Goal: Task Accomplishment & Management: Use online tool/utility

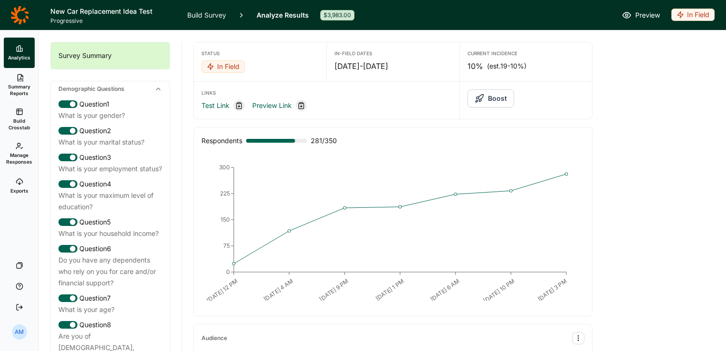
click at [204, 12] on link "Build Survey" at bounding box center [206, 15] width 39 height 30
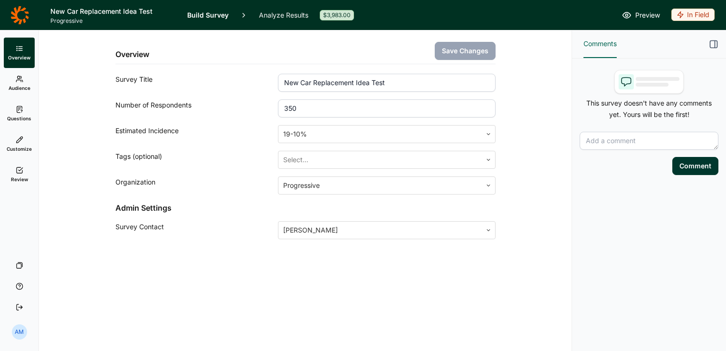
click at [23, 82] on icon at bounding box center [20, 79] width 8 height 8
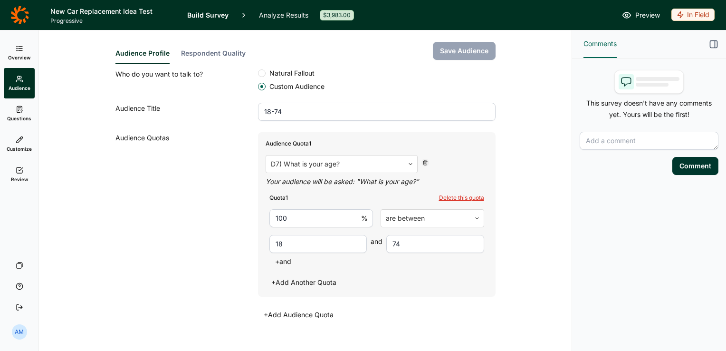
scroll to position [220, 0]
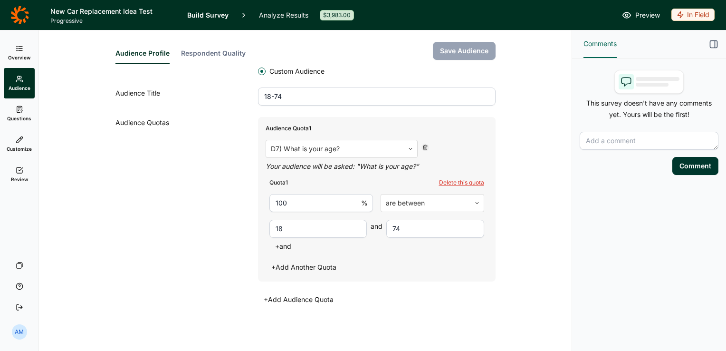
click at [24, 109] on link "Questions" at bounding box center [19, 113] width 31 height 30
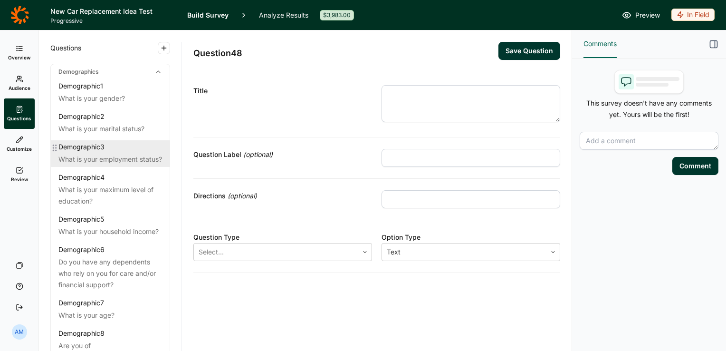
click at [95, 159] on div "What is your employment status?" at bounding box center [110, 158] width 104 height 11
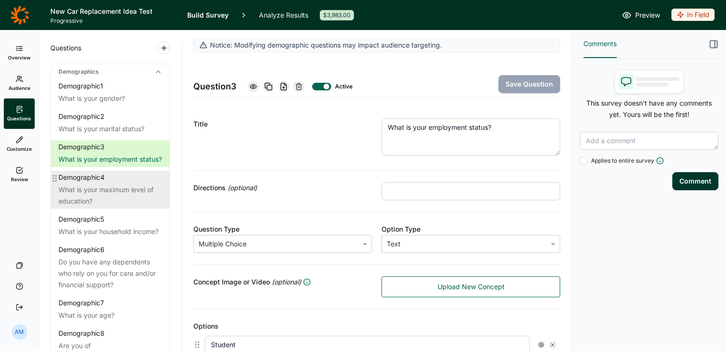
click at [107, 197] on div "What is your maximum level of education?" at bounding box center [110, 195] width 104 height 23
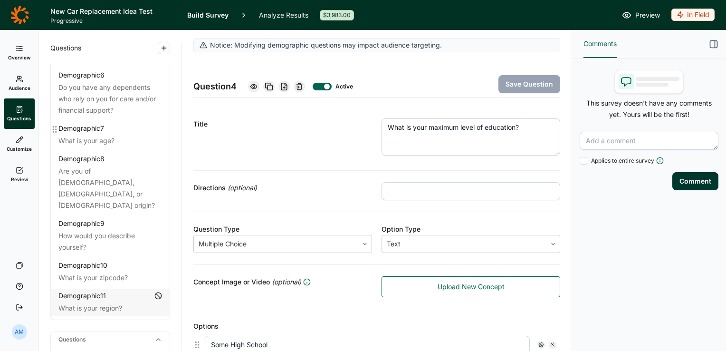
scroll to position [179, 0]
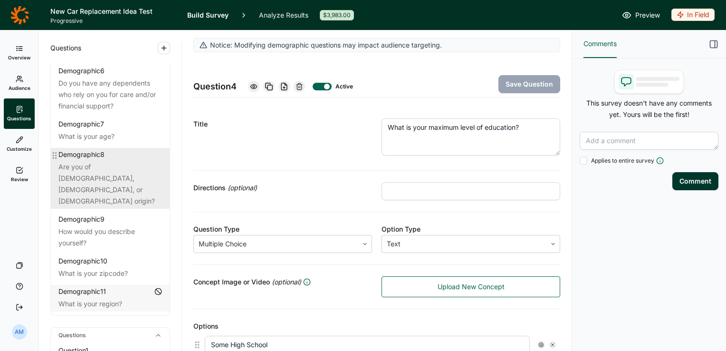
click at [106, 192] on div "Are you of Hispanic, Latino, or Spanish origin?" at bounding box center [110, 184] width 104 height 46
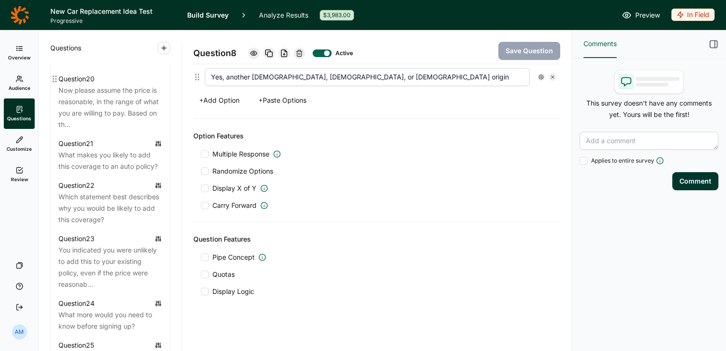
scroll to position [1530, 0]
click at [34, 202] on div "Overview Audience Questions Customize Review Your Surveys Help Log Out" at bounding box center [19, 178] width 38 height 280
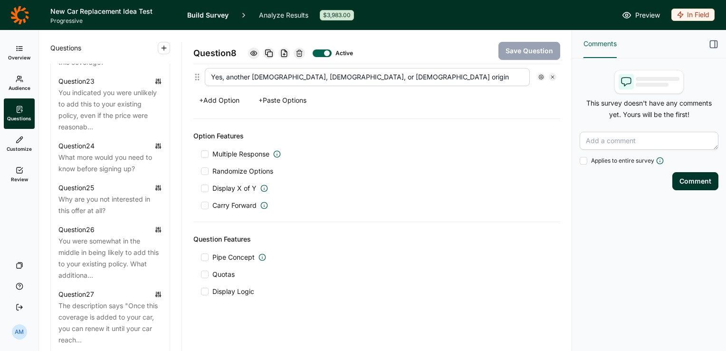
scroll to position [1688, 0]
click at [22, 221] on div "Overview Audience Questions Customize Review Your Surveys Help Log Out" at bounding box center [19, 178] width 38 height 280
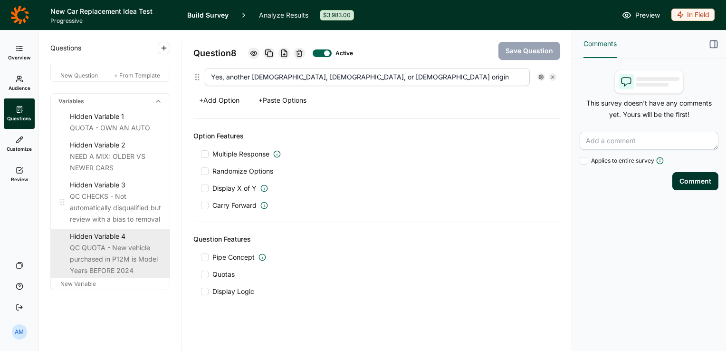
scroll to position [3137, 0]
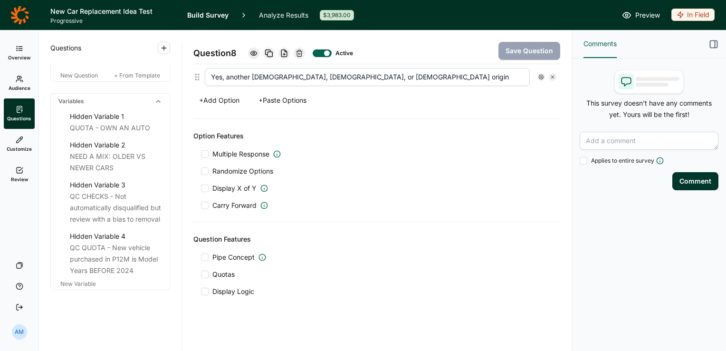
click at [19, 172] on use at bounding box center [20, 170] width 6 height 6
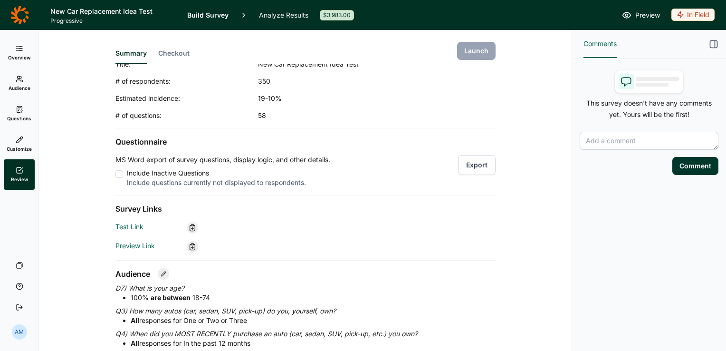
scroll to position [40, 0]
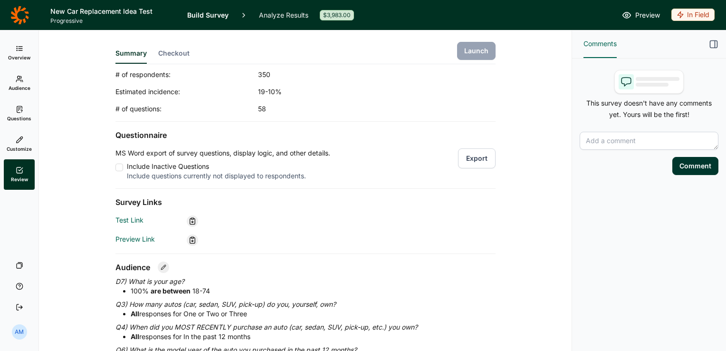
click at [25, 139] on link "Customize" at bounding box center [19, 144] width 31 height 30
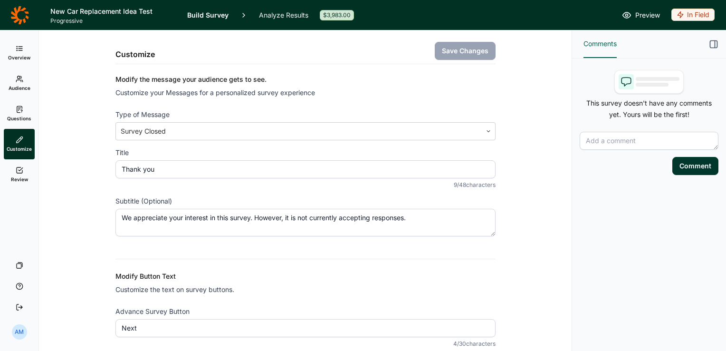
click at [22, 113] on link "Questions" at bounding box center [19, 113] width 31 height 30
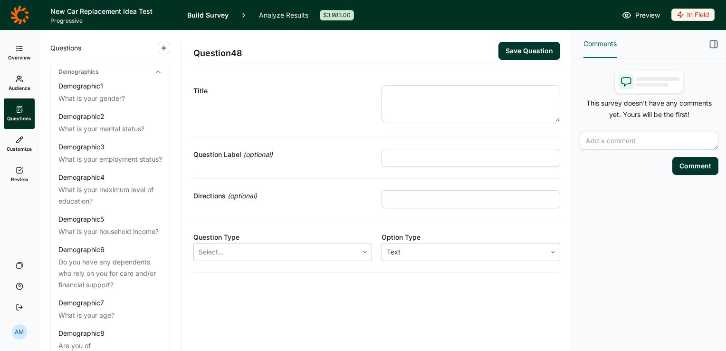
click at [19, 52] on link "Overview" at bounding box center [19, 53] width 31 height 30
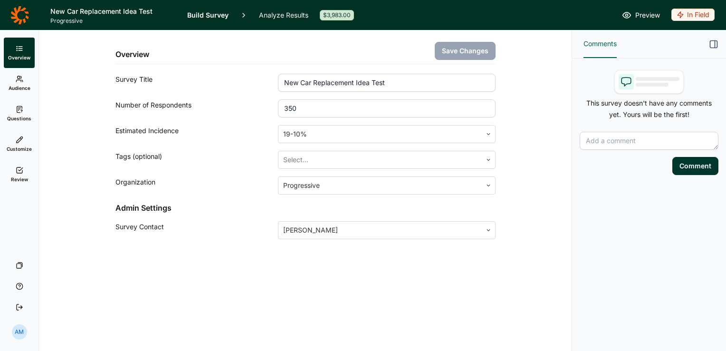
click at [23, 84] on link "Audience" at bounding box center [19, 83] width 31 height 30
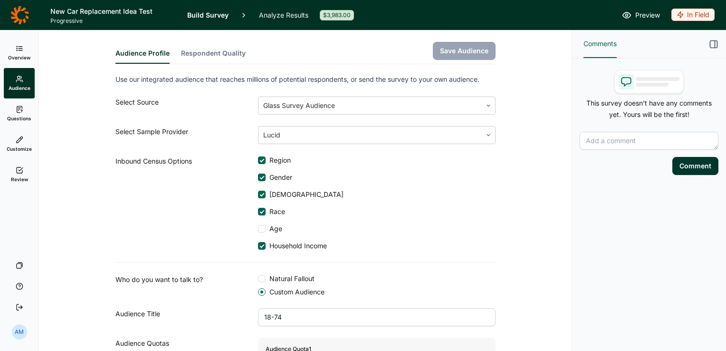
click at [23, 108] on link "Questions" at bounding box center [19, 113] width 31 height 30
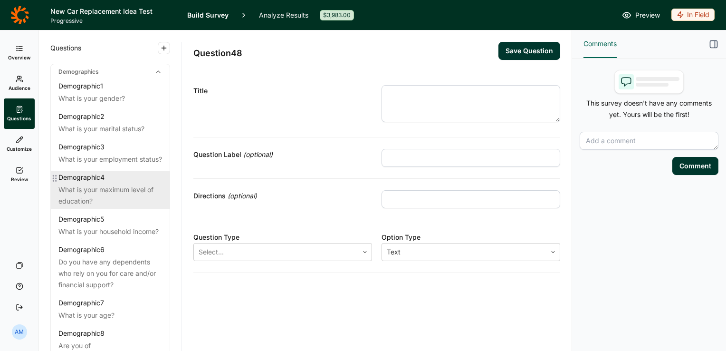
click at [97, 194] on div "Demographic 4 What is your maximum level of education?" at bounding box center [110, 190] width 119 height 38
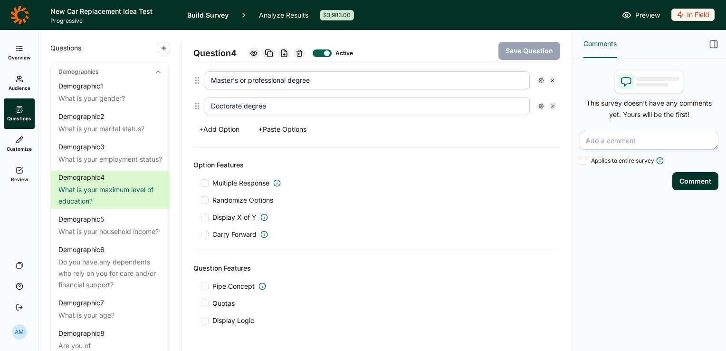
scroll to position [395, 0]
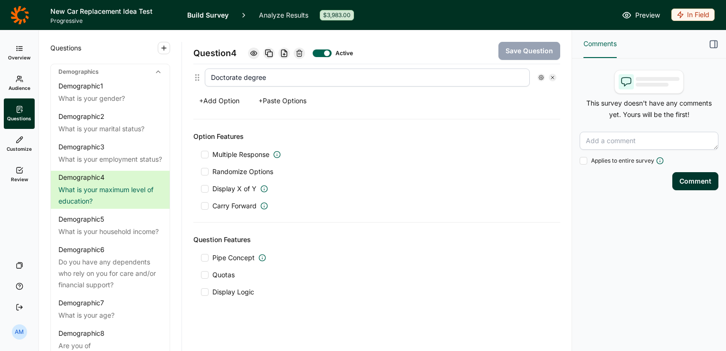
click at [287, 16] on link "Analyze Results" at bounding box center [283, 15] width 49 height 30
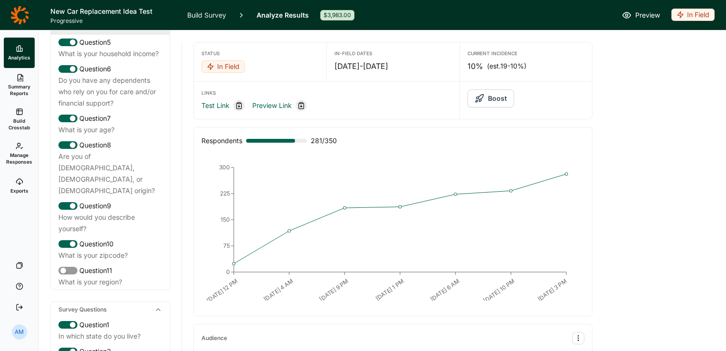
scroll to position [180, 0]
click at [116, 124] on div "Question 7" at bounding box center [110, 117] width 104 height 11
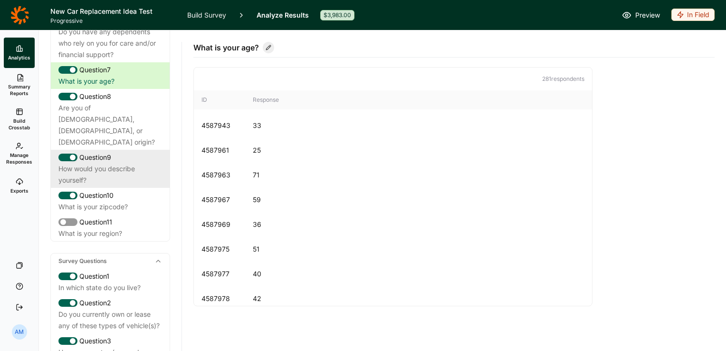
scroll to position [235, 0]
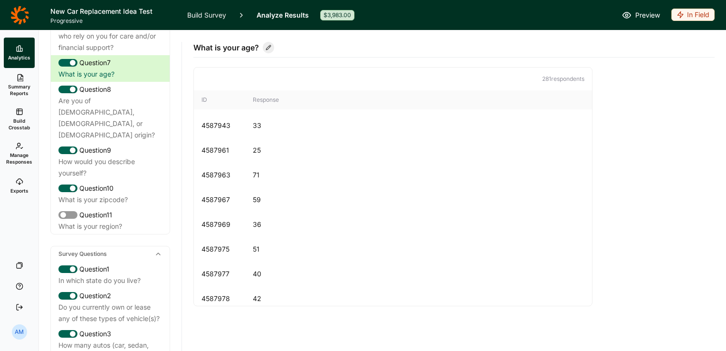
click at [15, 119] on span "Build Crosstab" at bounding box center [19, 123] width 23 height 13
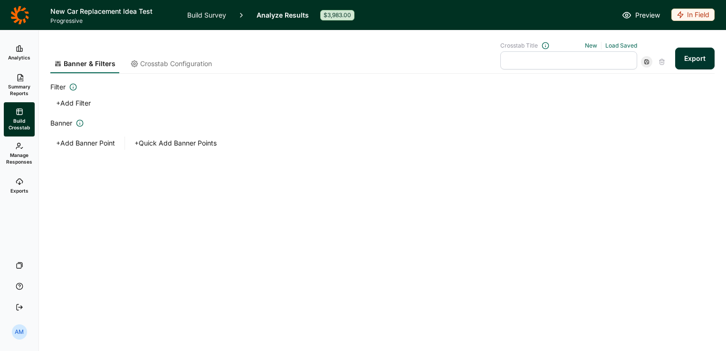
click at [687, 60] on button "Export" at bounding box center [694, 59] width 39 height 22
click at [618, 324] on link "download your file here" at bounding box center [638, 324] width 75 height 8
click at [223, 16] on link "Build Survey" at bounding box center [206, 15] width 39 height 30
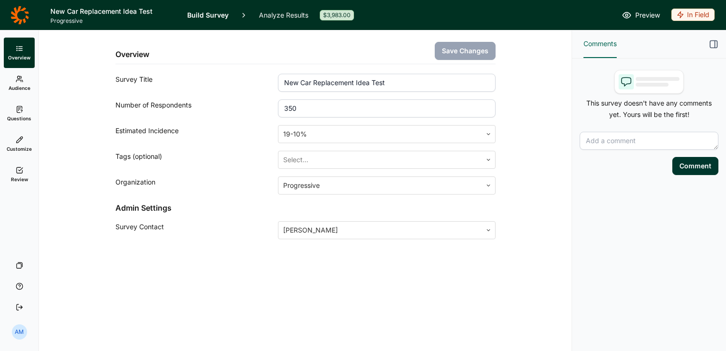
click at [20, 173] on icon at bounding box center [20, 170] width 8 height 8
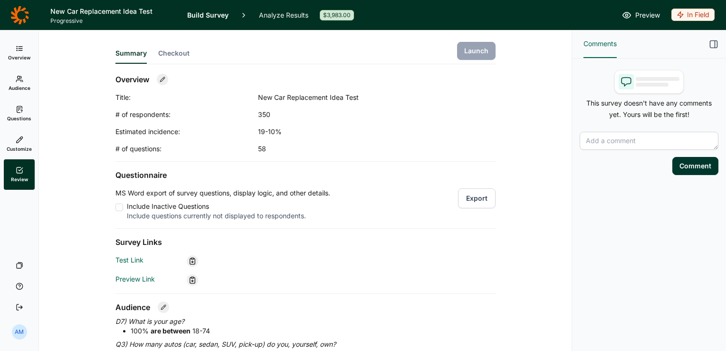
click at [18, 109] on use at bounding box center [19, 109] width 5 height 6
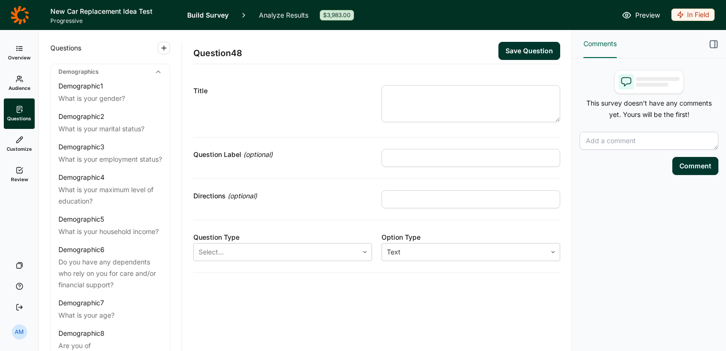
click at [18, 48] on icon at bounding box center [20, 49] width 8 height 8
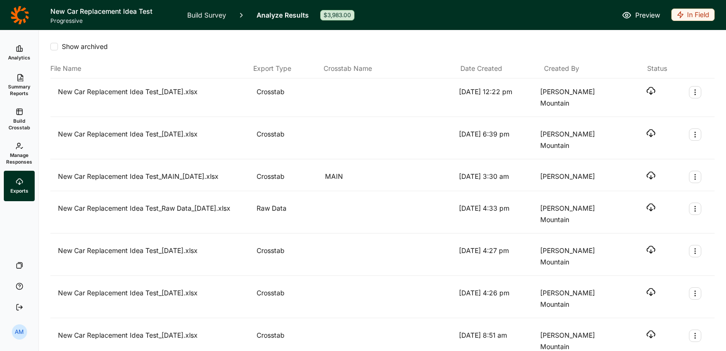
click at [372, 80] on div "New Car Replacement Idea Test_09.20.25.xlsx Crosstab 9/20/2025 12:22 pm Andrea …" at bounding box center [382, 97] width 664 height 38
click at [646, 87] on use "button" at bounding box center [650, 90] width 8 height 7
click at [382, 64] on div "Crosstab Name" at bounding box center [389, 68] width 133 height 11
